Goal: Information Seeking & Learning: Learn about a topic

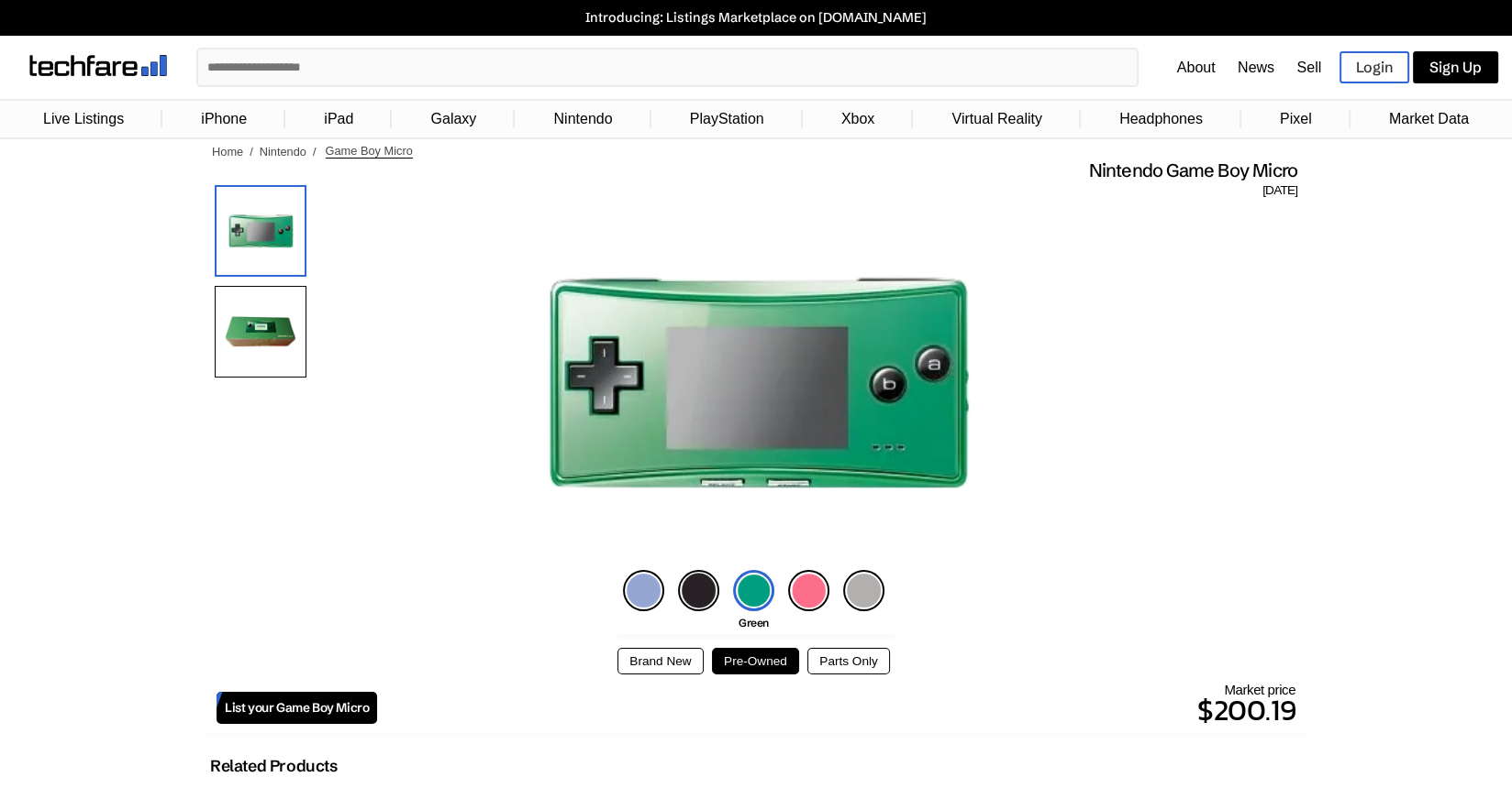
click at [872, 575] on img at bounding box center [863, 591] width 41 height 41
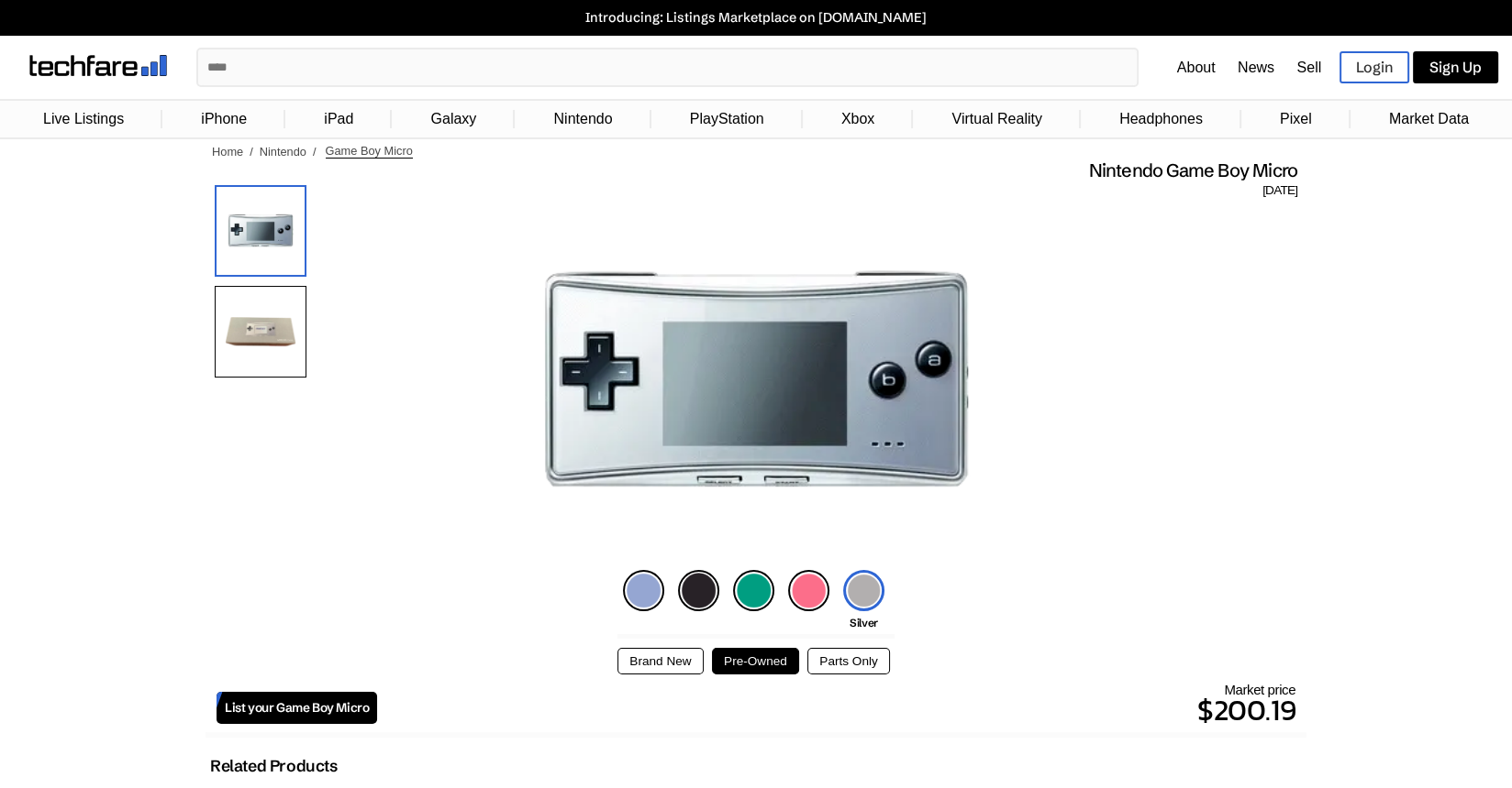
click at [804, 576] on img at bounding box center [808, 591] width 41 height 41
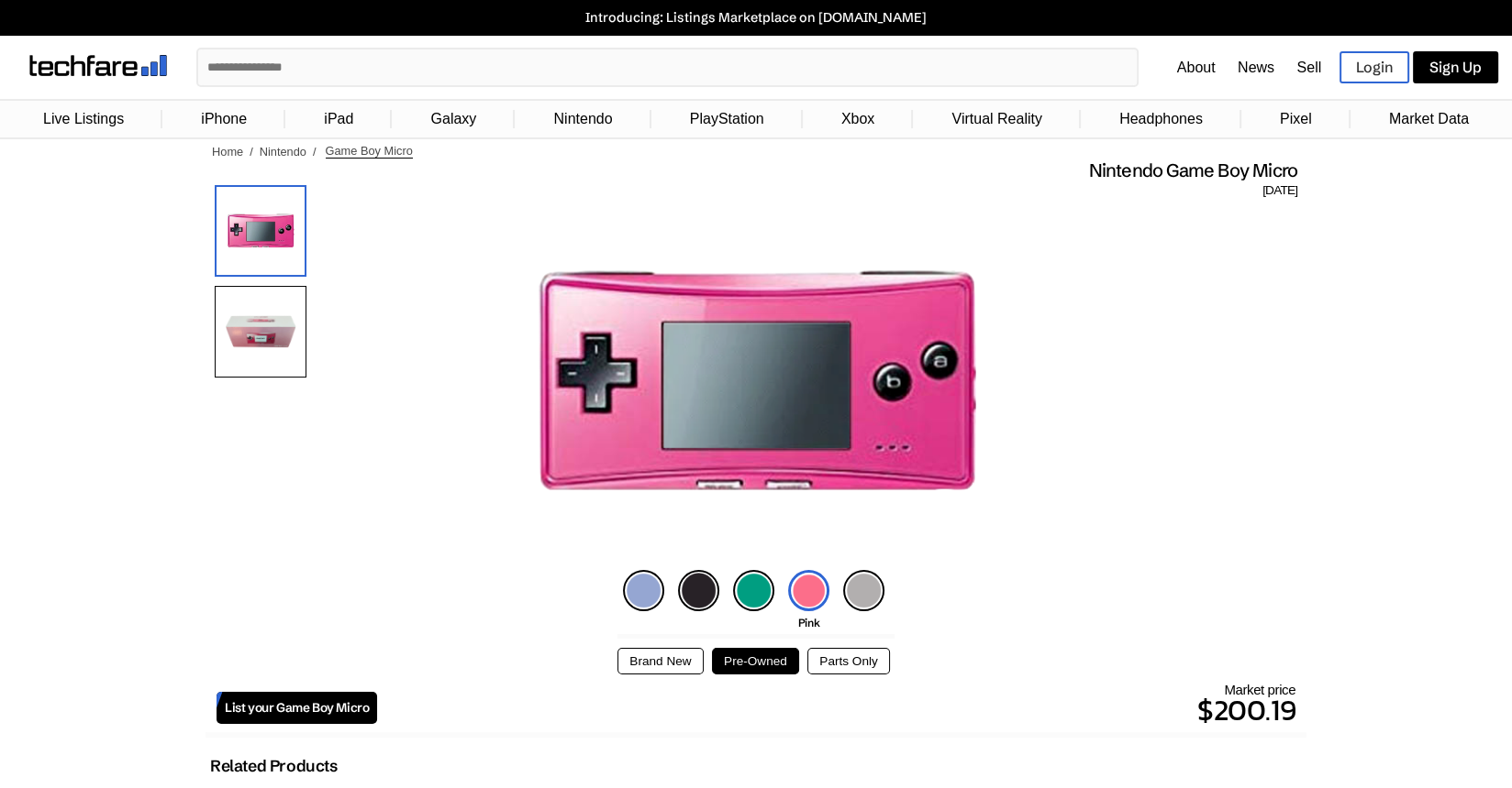
click at [643, 591] on img at bounding box center [644, 591] width 41 height 41
